Goal: Information Seeking & Learning: Learn about a topic

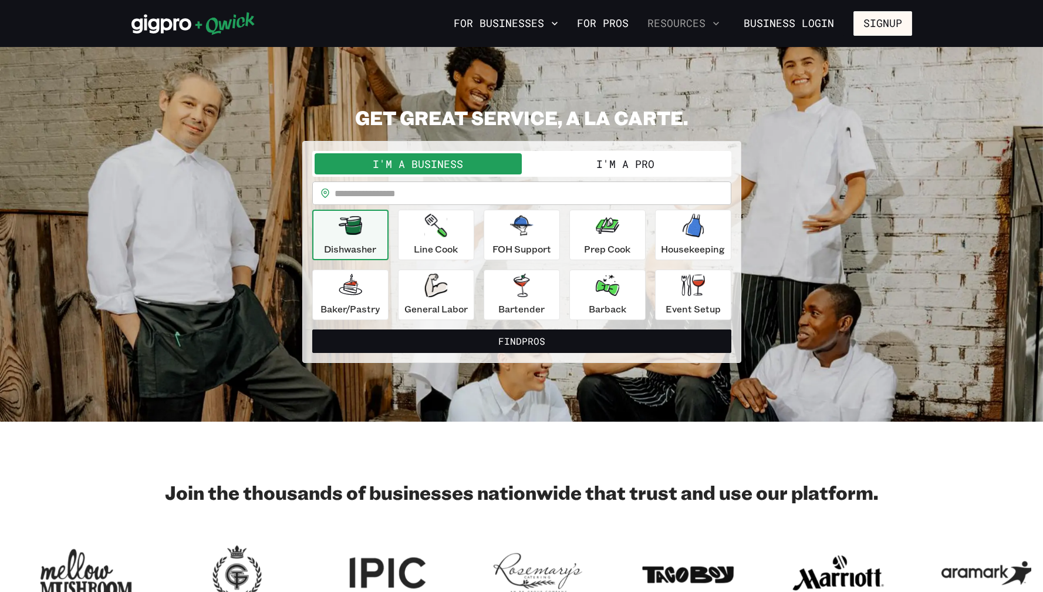
click at [678, 26] on button "Resources" at bounding box center [684, 23] width 82 height 20
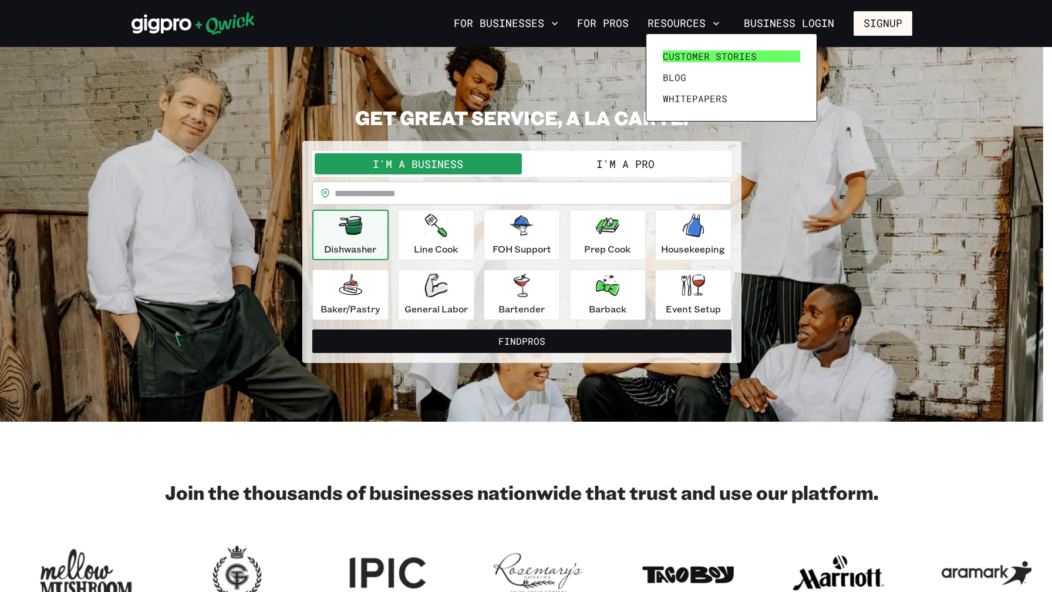
click at [680, 50] on span "Customer stories" at bounding box center [710, 56] width 94 height 12
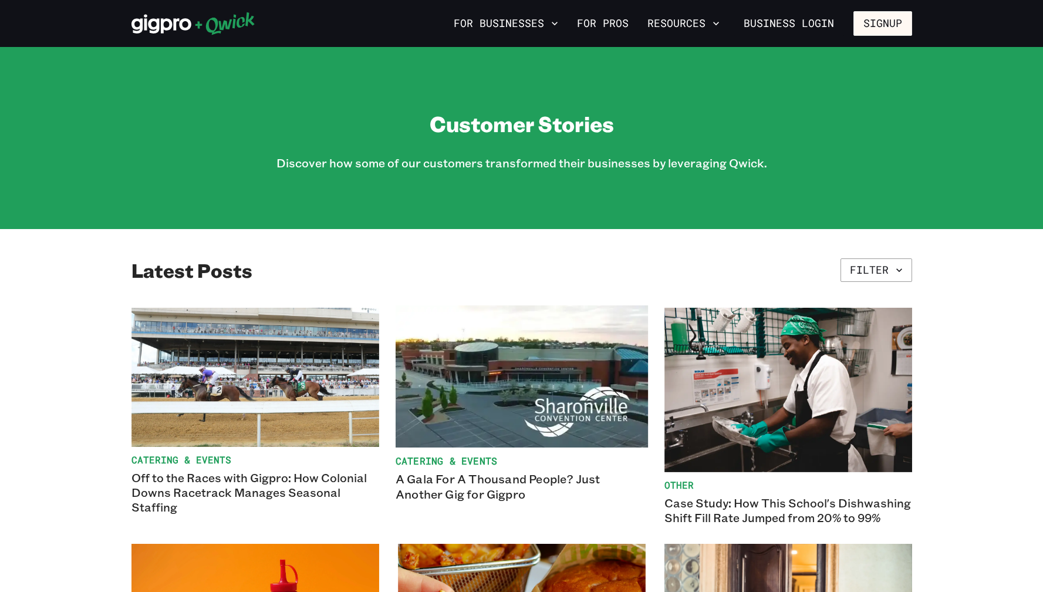
click at [484, 472] on p "A Gala For A Thousand People? Just Another Gig for Gigpro" at bounding box center [521, 486] width 252 height 30
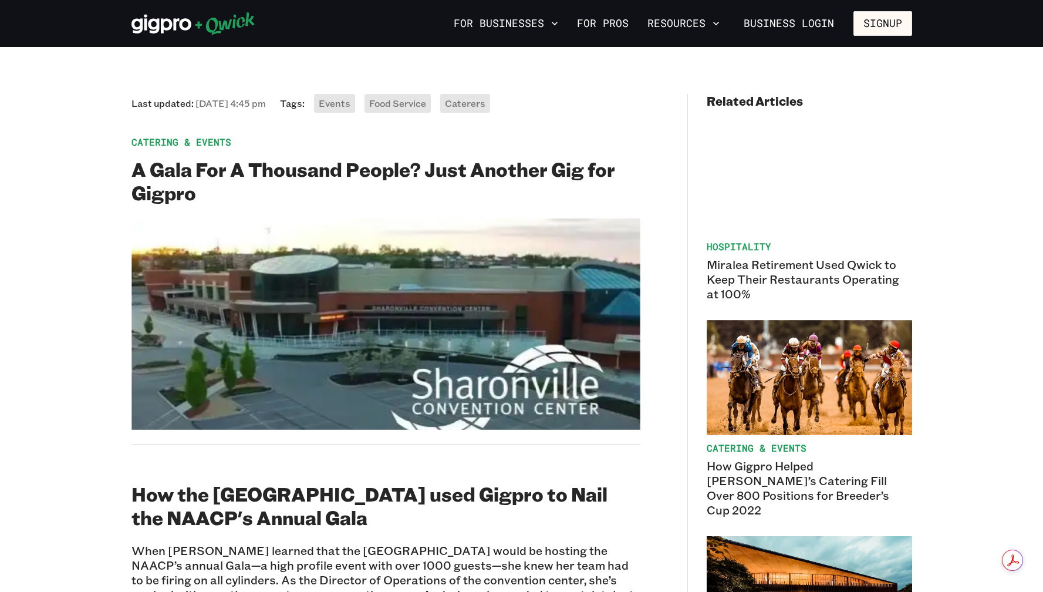
scroll to position [137, 0]
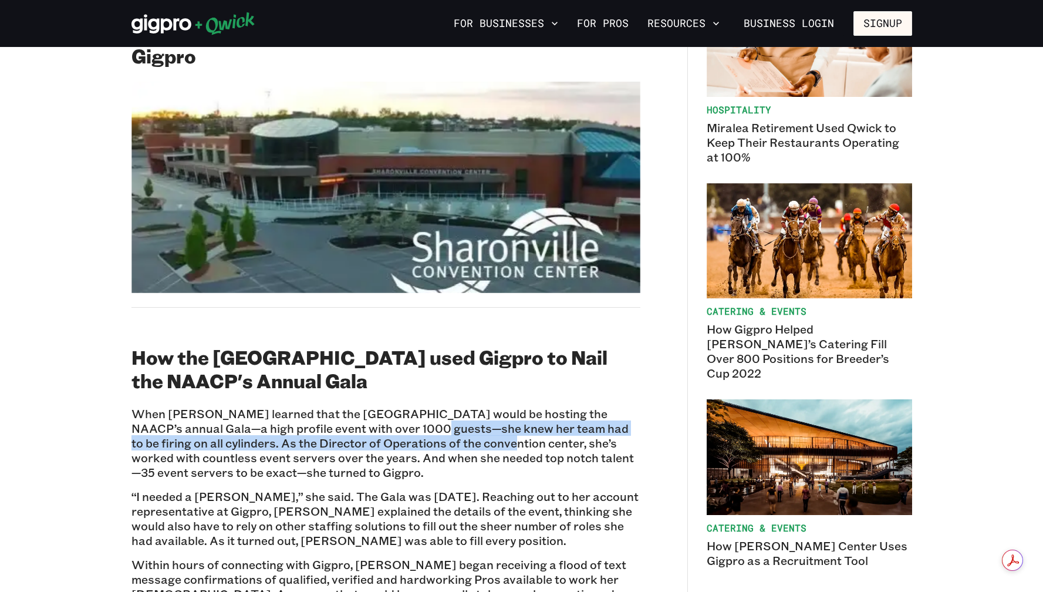
drag, startPoint x: 371, startPoint y: 425, endPoint x: 430, endPoint y: 437, distance: 59.3
click at [430, 437] on p "When [PERSON_NAME] learned that the [GEOGRAPHIC_DATA] would be hosting the NAAC…" at bounding box center [385, 442] width 509 height 73
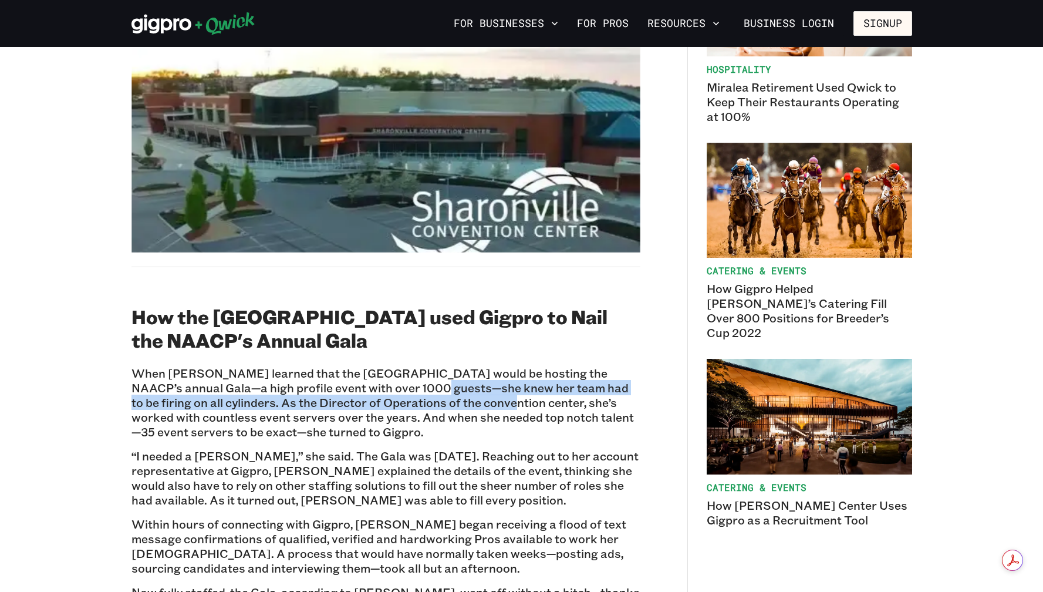
scroll to position [197, 0]
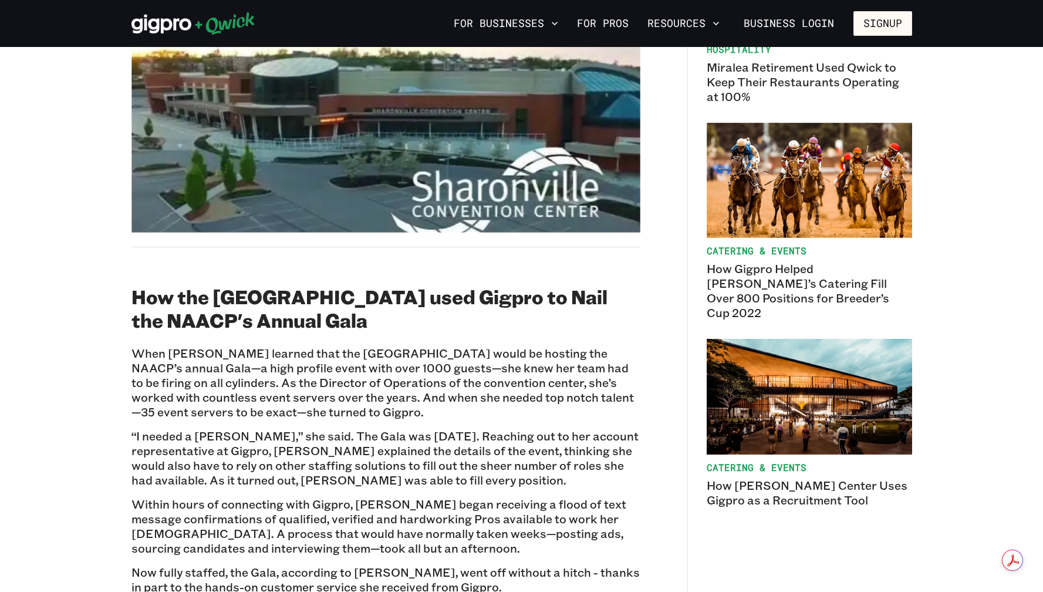
click at [401, 403] on p "When [PERSON_NAME] learned that the [GEOGRAPHIC_DATA] would be hosting the NAAC…" at bounding box center [385, 382] width 509 height 73
drag, startPoint x: 410, startPoint y: 412, endPoint x: 241, endPoint y: 357, distance: 177.1
click at [241, 357] on p "When [PERSON_NAME] learned that the [GEOGRAPHIC_DATA] would be hosting the NAAC…" at bounding box center [385, 382] width 509 height 73
